Goal: Task Accomplishment & Management: Manage account settings

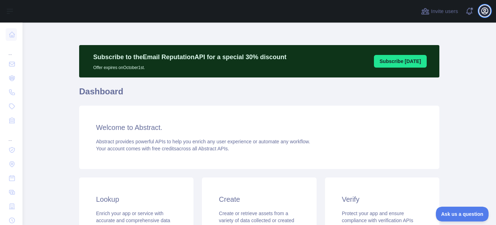
click at [484, 11] on icon "button" at bounding box center [484, 11] width 6 height 6
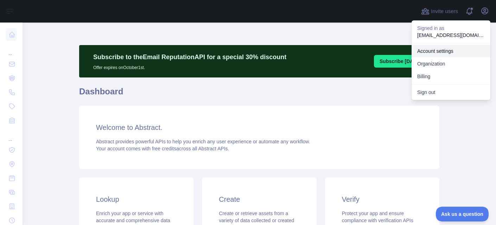
click at [447, 51] on link "Account settings" at bounding box center [450, 51] width 79 height 13
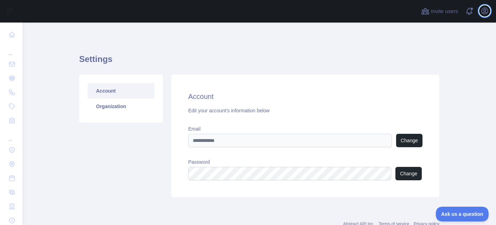
scroll to position [24, 0]
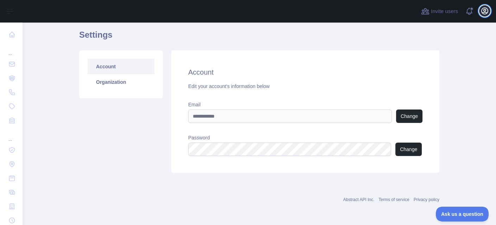
click at [483, 12] on icon "button" at bounding box center [484, 11] width 6 height 6
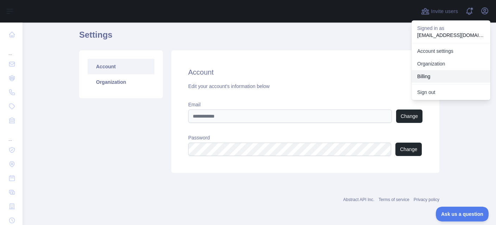
click at [427, 79] on button "Billing" at bounding box center [450, 76] width 79 height 13
